Goal: Information Seeking & Learning: Learn about a topic

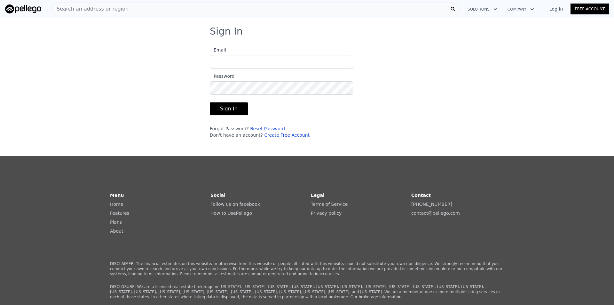
type input "[EMAIL_ADDRESS][DOMAIN_NAME]"
click at [236, 111] on button "Sign In" at bounding box center [229, 108] width 38 height 13
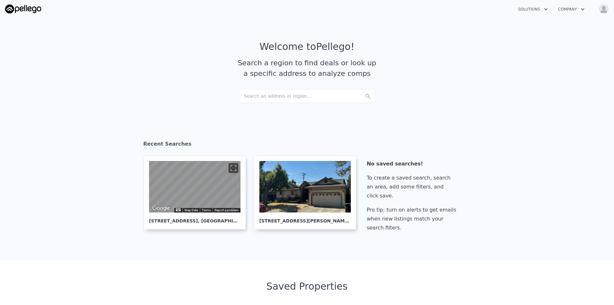
click at [274, 97] on div "Search an address or region..." at bounding box center [306, 96] width 137 height 14
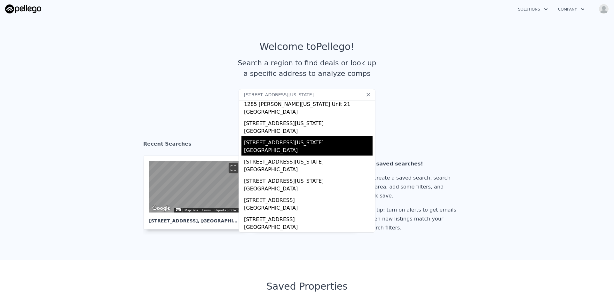
scroll to position [32, 0]
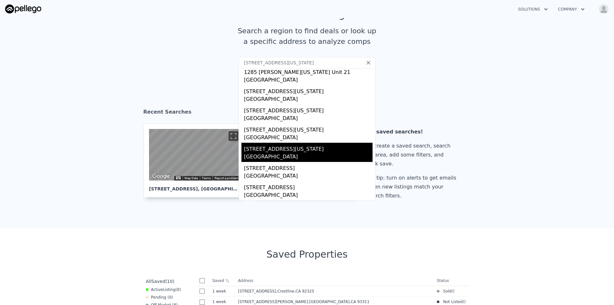
type input "[STREET_ADDRESS][US_STATE]"
click at [306, 148] on div "[STREET_ADDRESS][US_STATE]" at bounding box center [308, 148] width 128 height 10
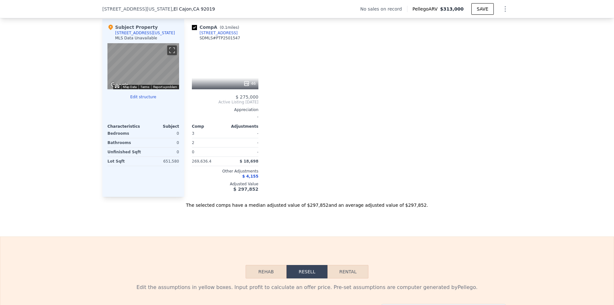
scroll to position [733, 0]
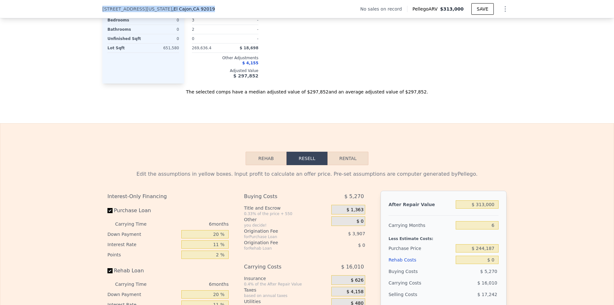
drag, startPoint x: 210, startPoint y: 12, endPoint x: 99, endPoint y: 11, distance: 111.2
click at [99, 11] on div "[STREET_ADDRESS][US_STATE] No sales on record Pellego ARV $313,000 SAVE" at bounding box center [307, 9] width 614 height 18
copy div "[STREET_ADDRESS][US_STATE]"
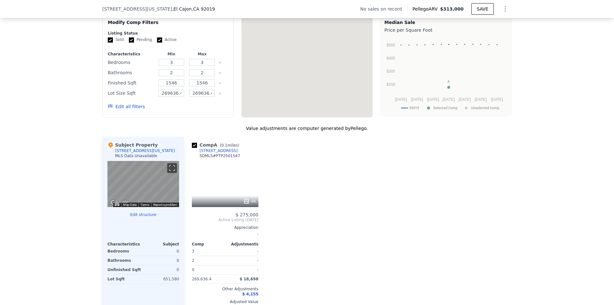
scroll to position [50, 0]
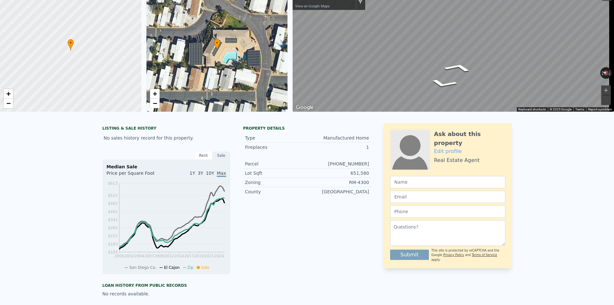
drag, startPoint x: 391, startPoint y: 128, endPoint x: 372, endPoint y: 29, distance: 100.8
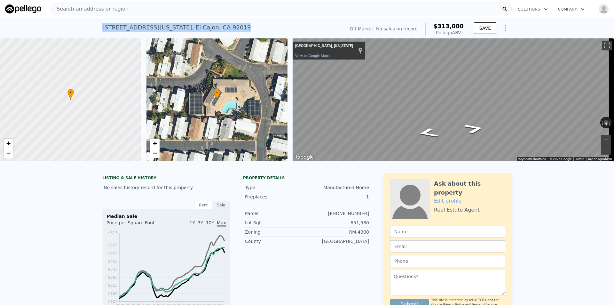
drag, startPoint x: 236, startPoint y: 31, endPoint x: 101, endPoint y: 28, distance: 135.5
click at [102, 28] on div "[STREET_ADDRESS][US_STATE] No sales on record (~ARV $313k )" at bounding box center [222, 29] width 240 height 18
copy div "[STREET_ADDRESS][US_STATE]"
